Goal: Ask a question: Seek information or help from site administrators or community

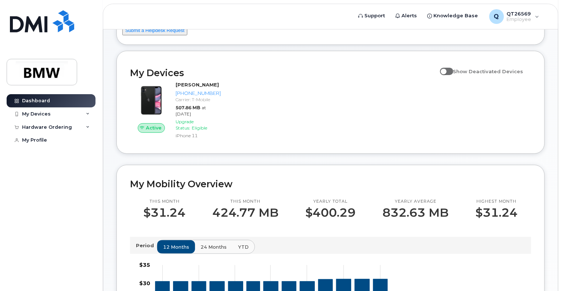
scroll to position [73, 0]
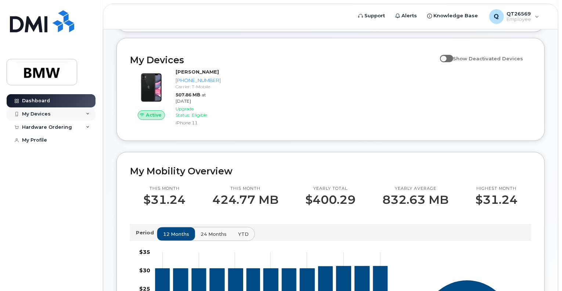
click at [35, 114] on div "My Devices" at bounding box center [36, 114] width 29 height 6
click at [38, 113] on div "My Devices" at bounding box center [36, 114] width 29 height 6
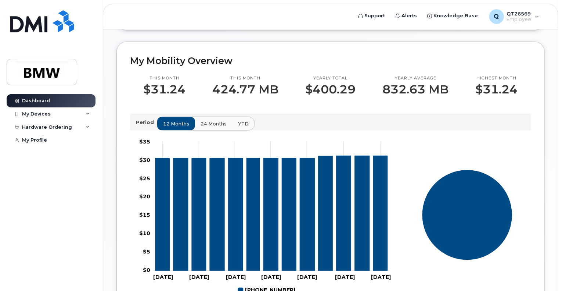
scroll to position [380, 0]
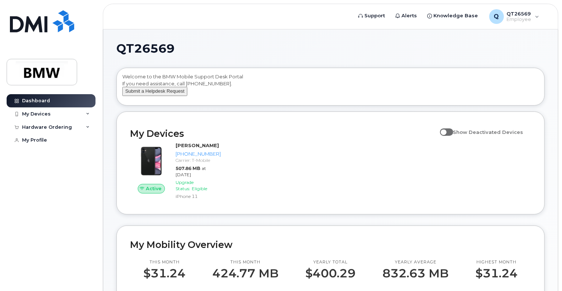
click at [176, 96] on button "Submit a Helpdesk Request" at bounding box center [154, 91] width 65 height 9
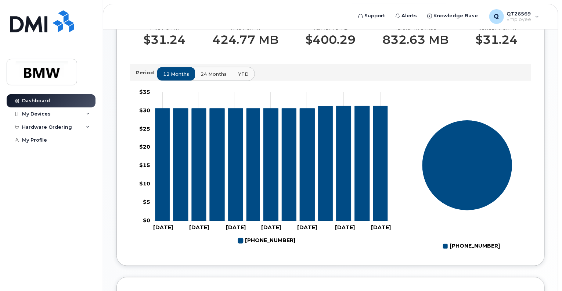
scroll to position [123, 0]
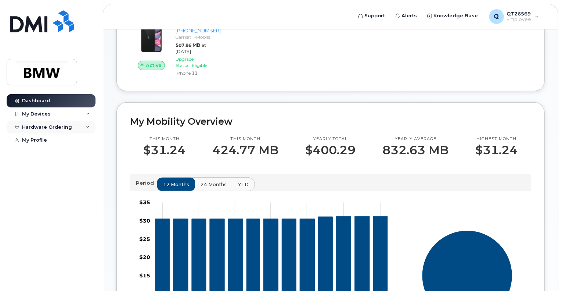
click at [52, 128] on div "Hardware Ordering" at bounding box center [47, 127] width 50 height 6
click at [47, 115] on div "My Devices" at bounding box center [36, 114] width 29 height 6
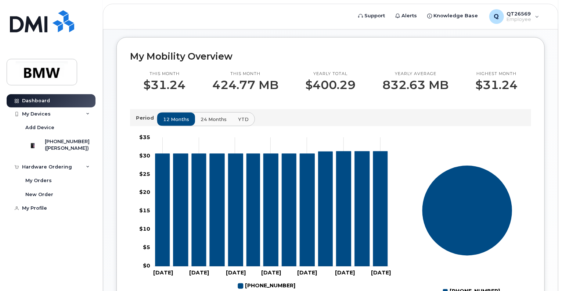
scroll to position [54, 0]
